Goal: Find specific page/section: Find specific page/section

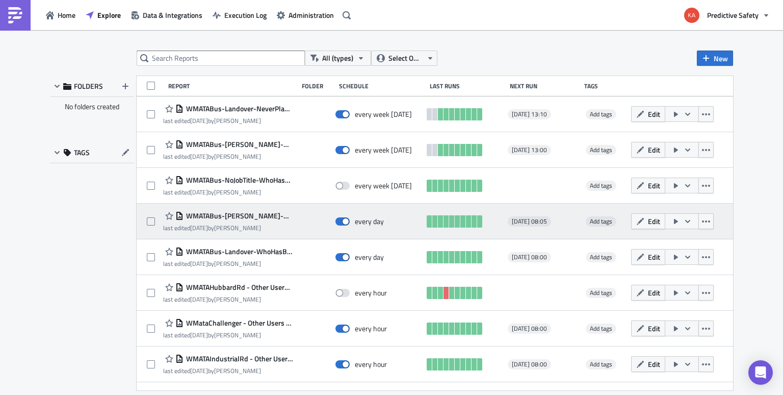
click at [240, 215] on span "WMATABus-[PERSON_NAME]-WhoHasBeenTrainedOnTheGame" at bounding box center [237, 215] width 109 height 9
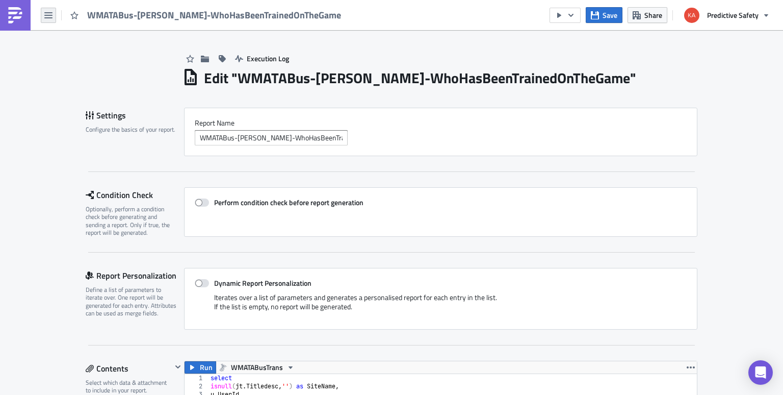
click at [50, 18] on icon "button" at bounding box center [48, 15] width 8 height 6
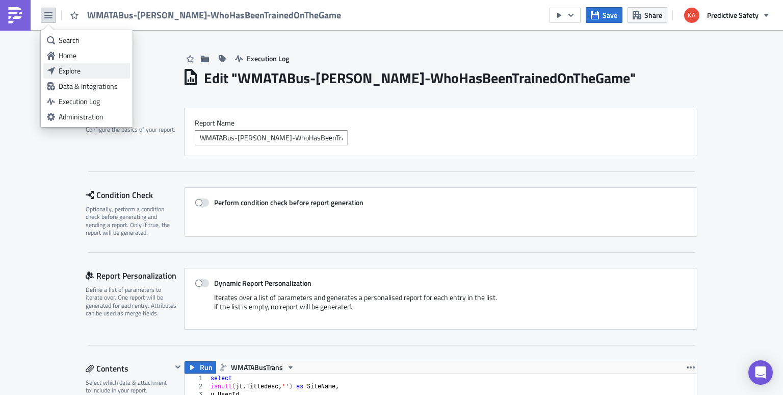
click at [81, 71] on div "Explore" at bounding box center [93, 71] width 68 height 10
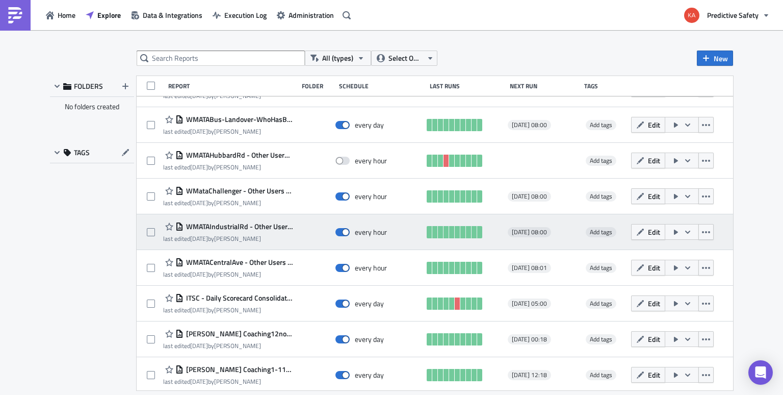
scroll to position [66, 0]
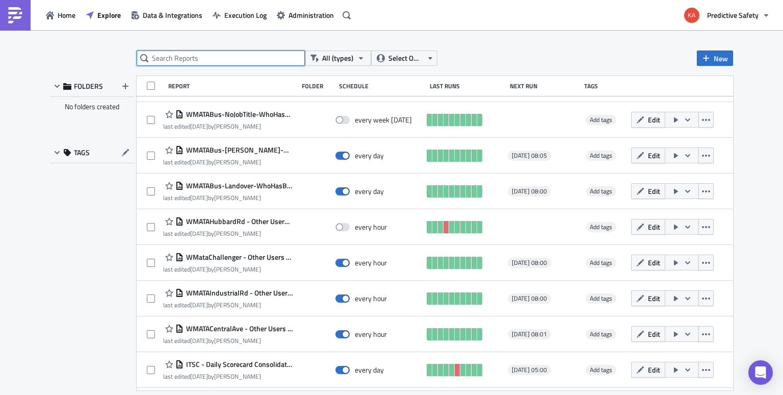
click at [223, 58] on input "text" at bounding box center [221, 57] width 168 height 15
type input "bus"
